Goal: Find specific page/section: Find specific page/section

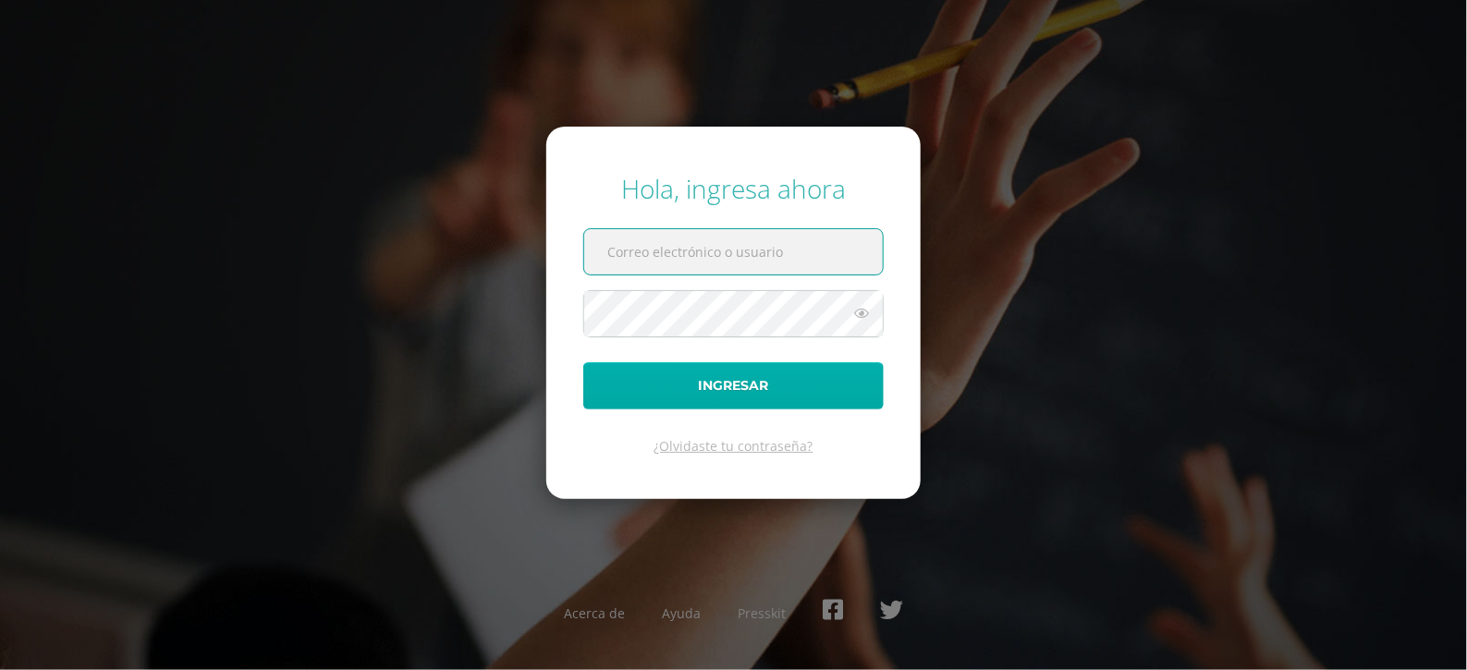
type input "[EMAIL_ADDRESS][DOMAIN_NAME]"
click at [687, 408] on button "Ingresar" at bounding box center [733, 385] width 300 height 47
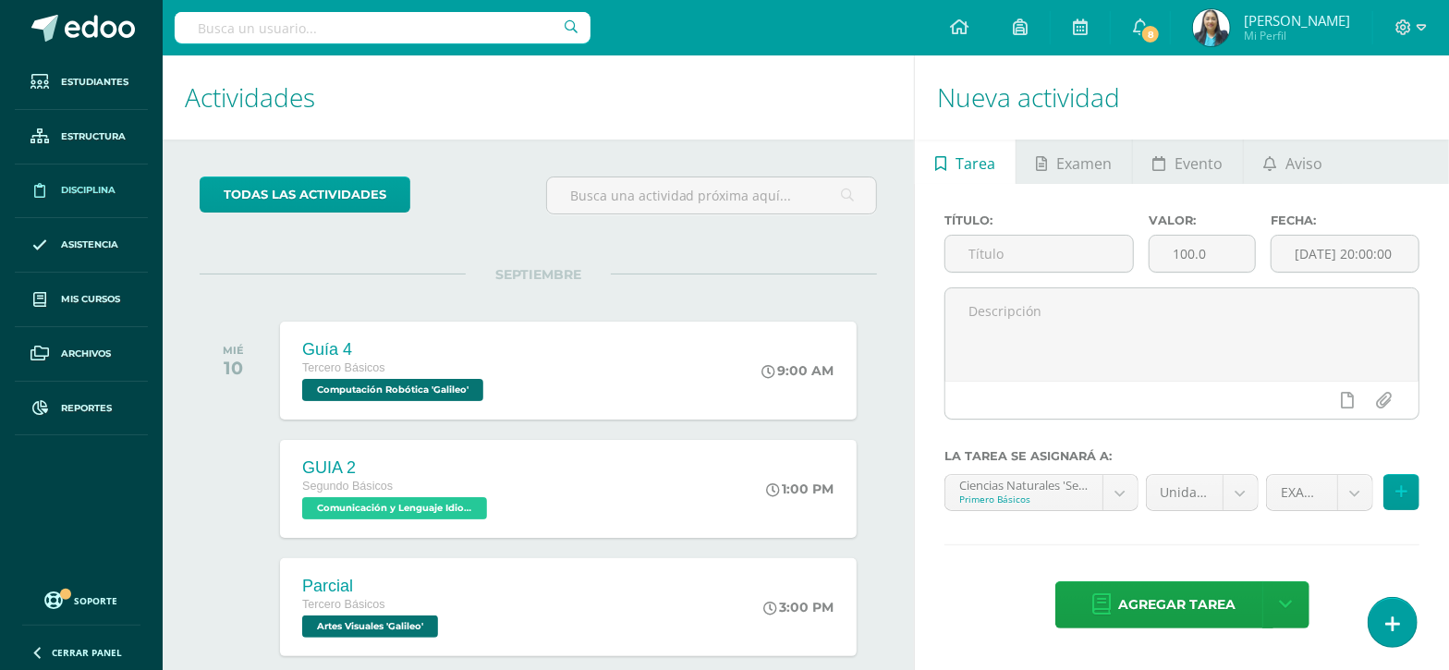
click at [87, 187] on span "Disciplina" at bounding box center [88, 190] width 55 height 15
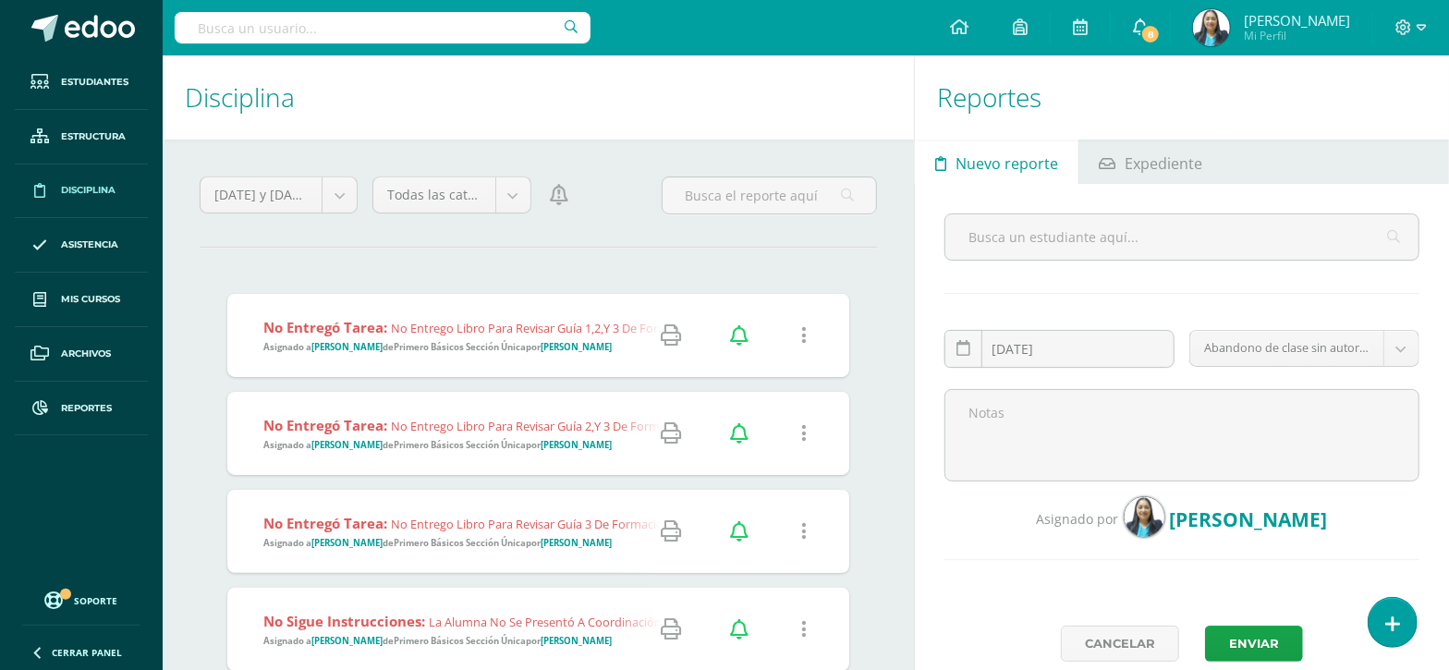
click at [1161, 30] on span "8" at bounding box center [1150, 34] width 20 height 20
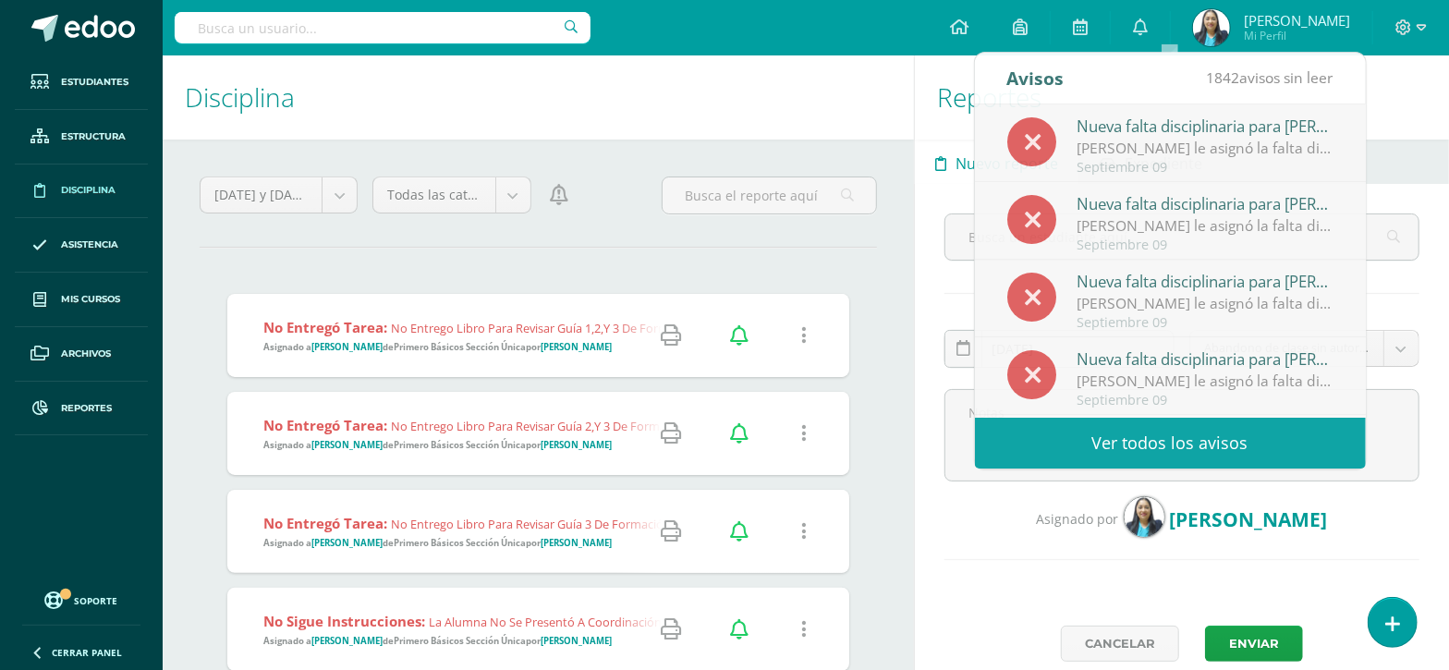
click at [1407, 92] on h1 "Reportes" at bounding box center [1182, 97] width 490 height 84
